Goal: Find specific page/section: Find specific page/section

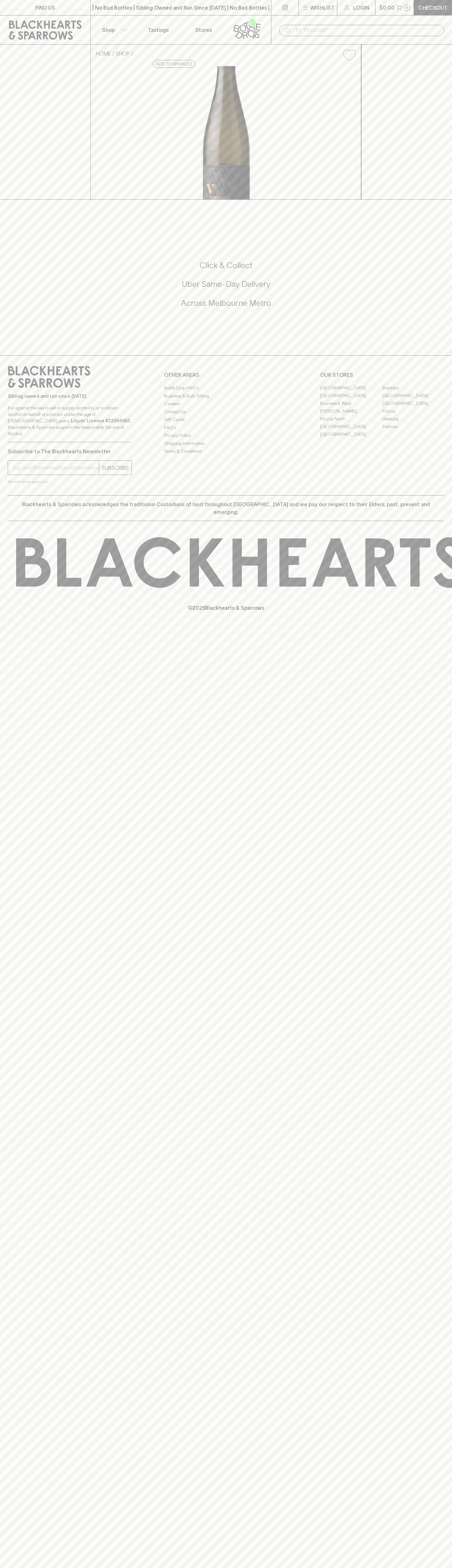
click at [351, 430] on link "[GEOGRAPHIC_DATA]" at bounding box center [351, 426] width 62 height 8
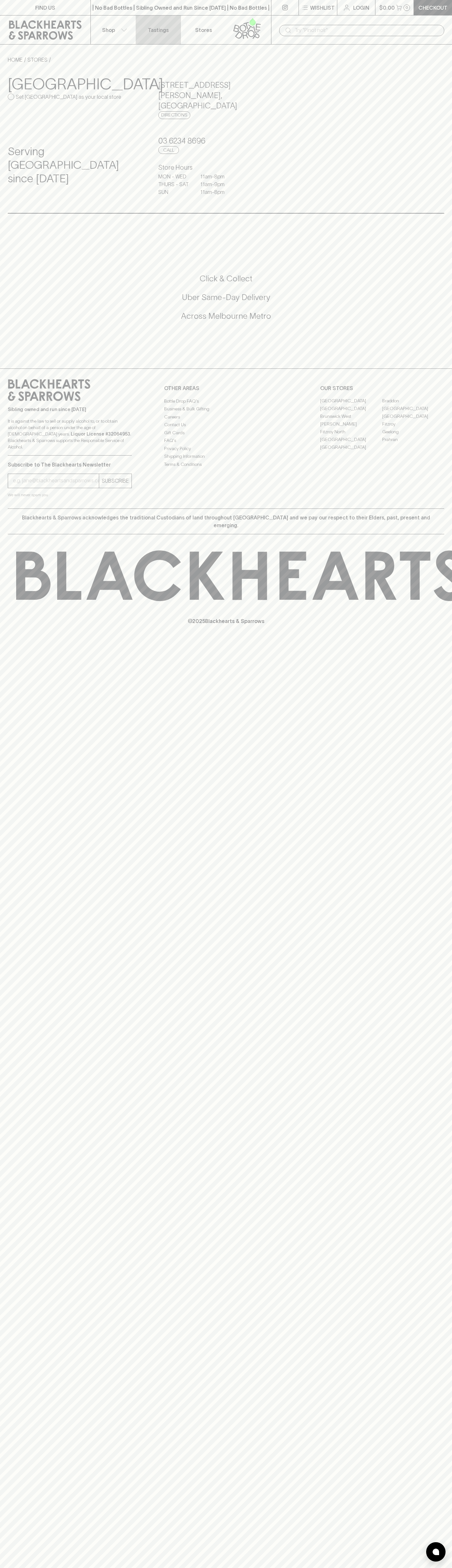
click at [138, 26] on link "Tastings" at bounding box center [158, 29] width 45 height 29
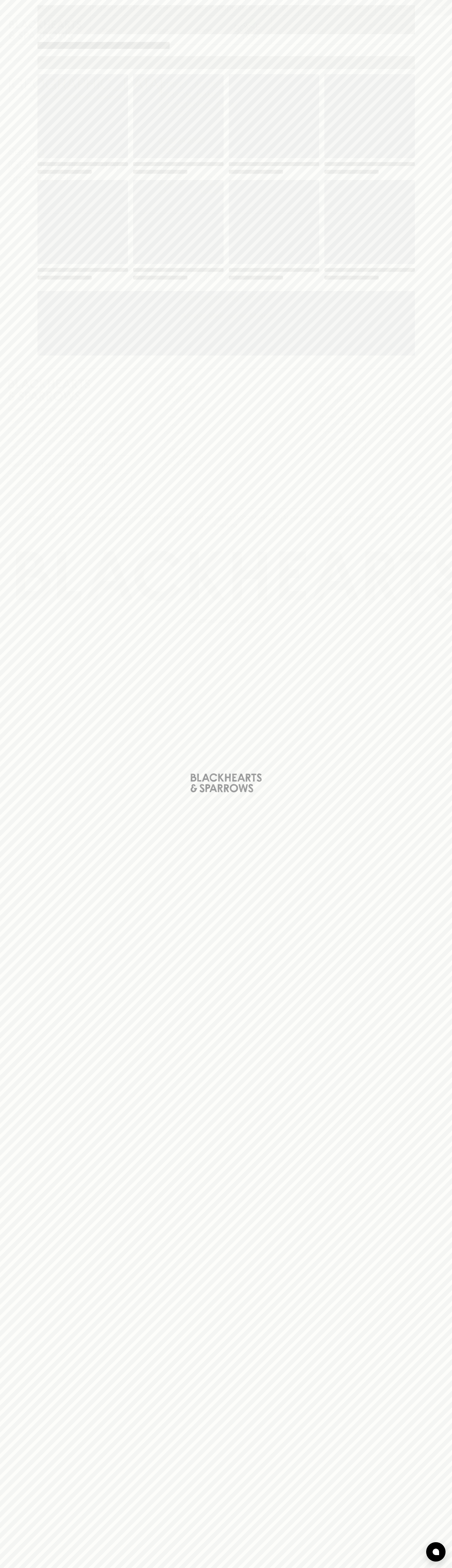
click at [410, 1567] on html "FIND US | No Bad Bottles | Sibling Owned and Run Since 2006 | No Bad Bottles | …" at bounding box center [226, 784] width 452 height 1568
click at [27, 388] on div "Loading" at bounding box center [226, 784] width 452 height 1568
